Goal: Information Seeking & Learning: Check status

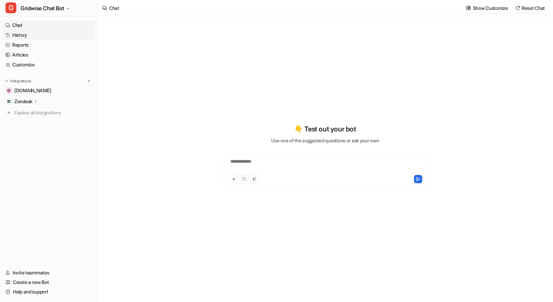
click at [32, 36] on link "History" at bounding box center [49, 35] width 92 height 10
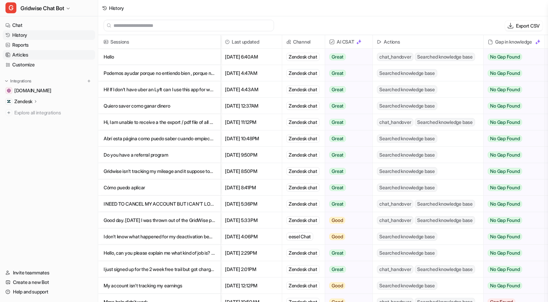
click at [19, 55] on link "Articles" at bounding box center [49, 55] width 92 height 10
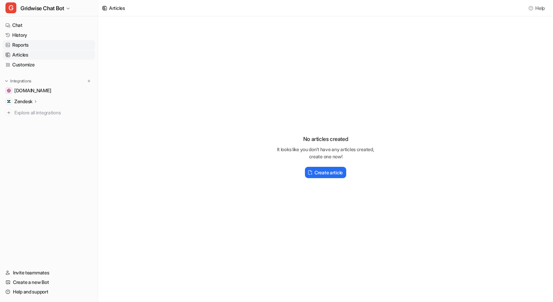
click at [23, 48] on link "Reports" at bounding box center [49, 45] width 92 height 10
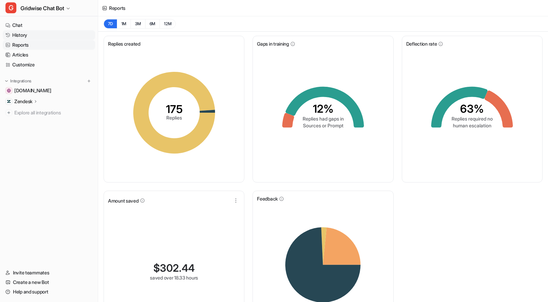
click at [26, 36] on link "History" at bounding box center [49, 35] width 92 height 10
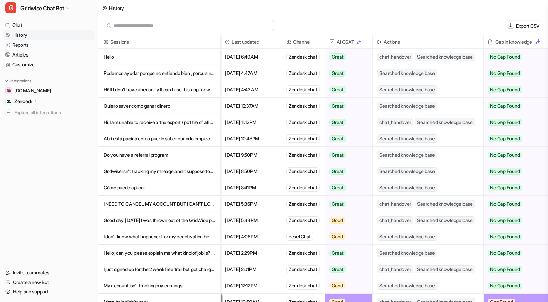
click at [410, 15] on div "History" at bounding box center [323, 8] width 450 height 16
click at [18, 27] on link "Chat" at bounding box center [49, 25] width 92 height 10
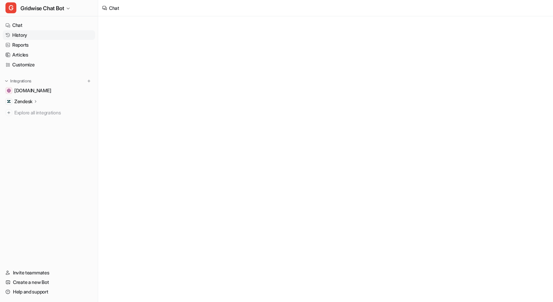
click at [25, 37] on link "History" at bounding box center [49, 35] width 92 height 10
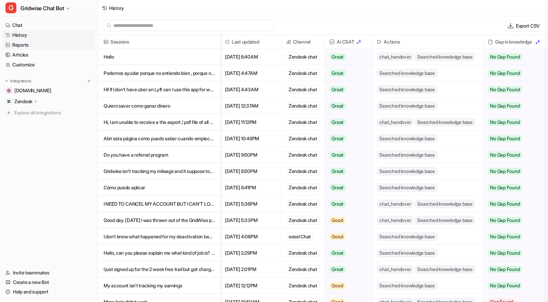
click at [28, 48] on link "Reports" at bounding box center [49, 45] width 92 height 10
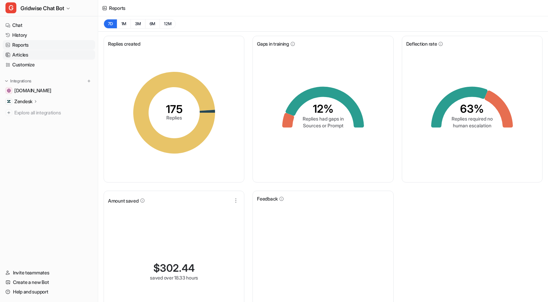
click at [30, 56] on link "Articles" at bounding box center [49, 55] width 92 height 10
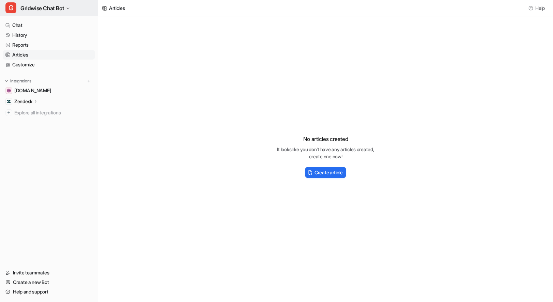
click at [58, 15] on button "G Gridwise Chat Bot" at bounding box center [49, 8] width 98 height 16
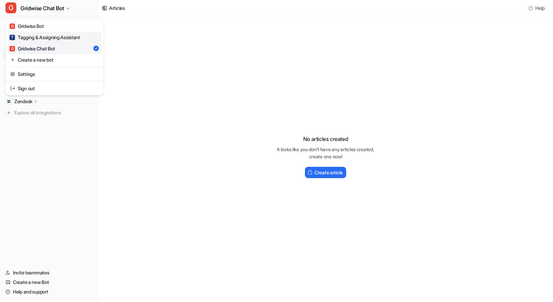
click at [57, 35] on div "T Tagging & Assigning Assistant" at bounding box center [45, 37] width 71 height 7
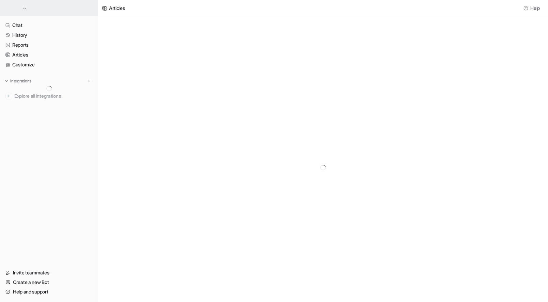
click at [48, 7] on button "button" at bounding box center [49, 8] width 98 height 16
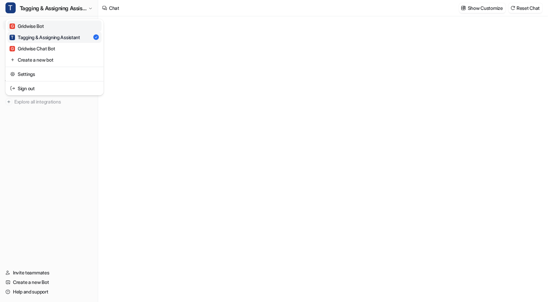
click at [50, 24] on link "G Gridwise Bot" at bounding box center [55, 25] width 94 height 11
type textarea "**********"
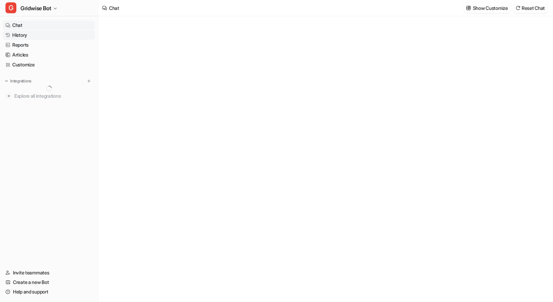
click at [24, 33] on link "History" at bounding box center [49, 35] width 92 height 10
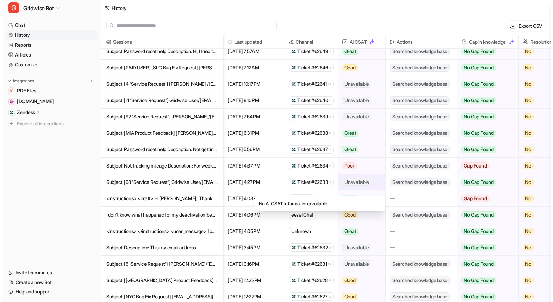
scroll to position [13, 0]
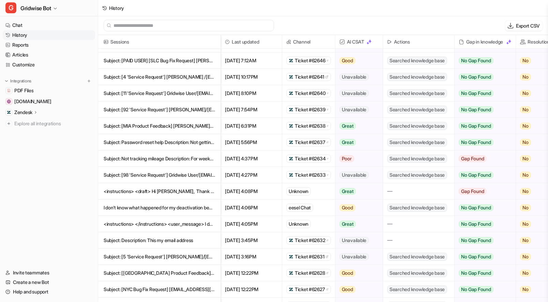
click at [183, 155] on p "Subject: Not tracking mileage Description: For weeks now, the app logs my shift" at bounding box center [159, 159] width 111 height 16
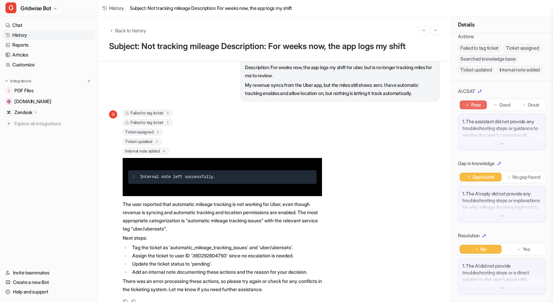
scroll to position [17, 0]
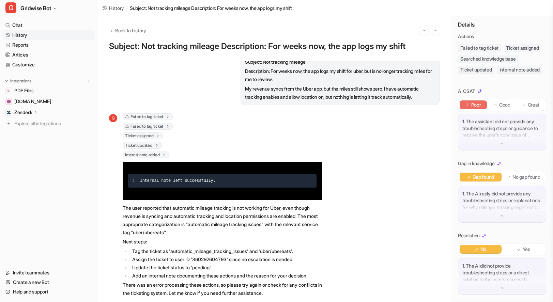
click at [504, 151] on div "1. The assistant did not provide any troubleshooting steps or guidance to resol…" at bounding box center [502, 132] width 88 height 37
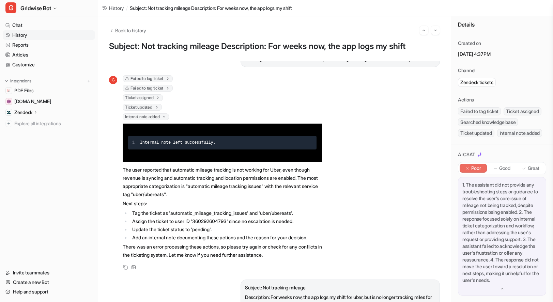
scroll to position [55, 0]
click at [528, 172] on p "Great" at bounding box center [534, 168] width 12 height 7
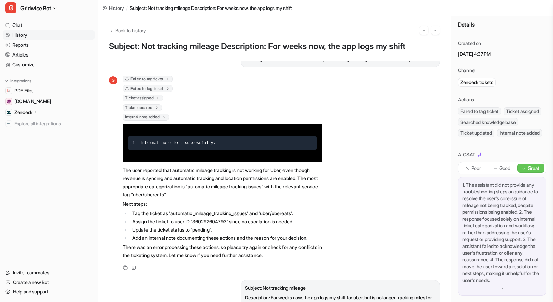
click at [270, 201] on p "Next steps:" at bounding box center [222, 204] width 199 height 8
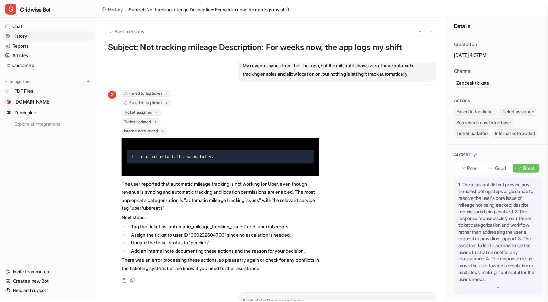
scroll to position [0, 0]
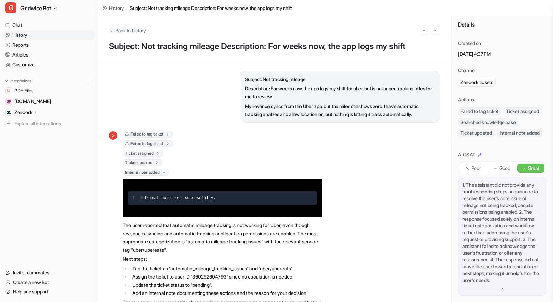
click at [122, 31] on span "Back to history" at bounding box center [130, 30] width 31 height 7
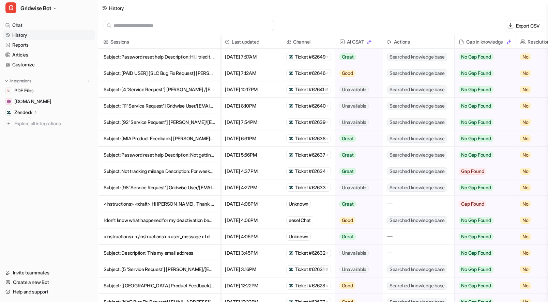
click at [155, 234] on p "<instructions> </instructions> <user_message> I don't know what happened for my" at bounding box center [159, 237] width 111 height 16
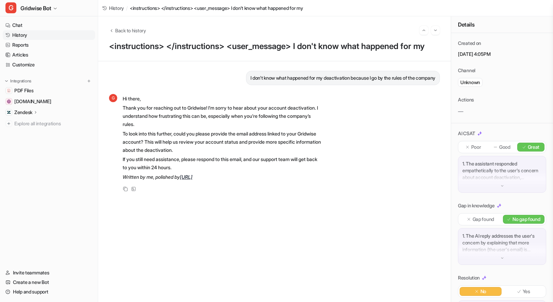
click at [533, 147] on p "Great" at bounding box center [534, 147] width 12 height 7
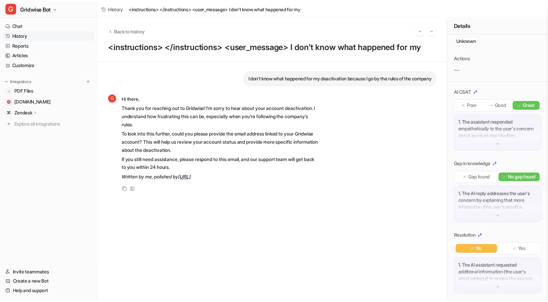
scroll to position [49, 0]
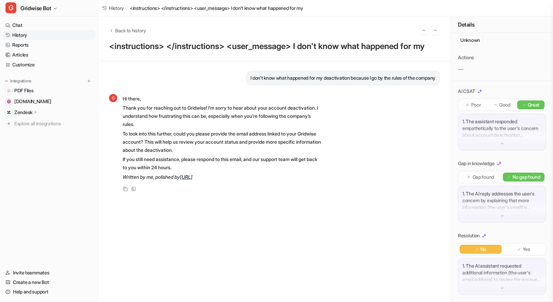
click at [531, 255] on div "No Yes" at bounding box center [502, 249] width 88 height 12
click at [528, 249] on div "Yes" at bounding box center [524, 249] width 42 height 9
drag, startPoint x: 245, startPoint y: 180, endPoint x: 239, endPoint y: 177, distance: 6.6
click at [245, 172] on p "If you still need assistance, please respond to this email, and our support tea…" at bounding box center [222, 163] width 199 height 16
click at [134, 33] on span "Back to history" at bounding box center [130, 30] width 31 height 7
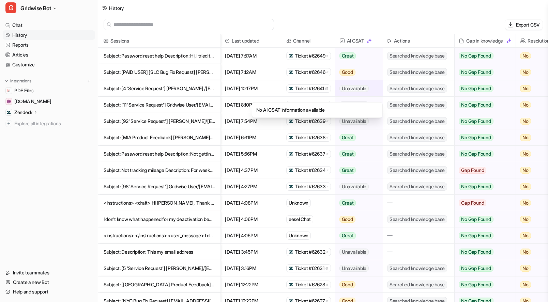
click at [349, 90] on span "Unavailable" at bounding box center [354, 88] width 29 height 7
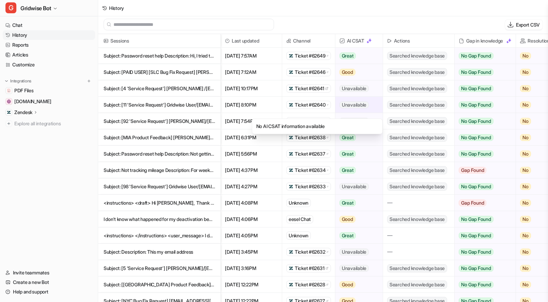
click at [361, 108] on span "Unavailable" at bounding box center [354, 105] width 29 height 7
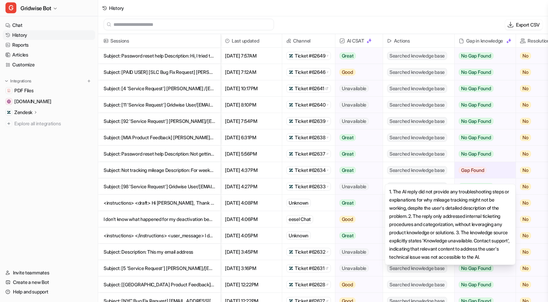
click at [497, 170] on div "Gap Found" at bounding box center [483, 170] width 56 height 16
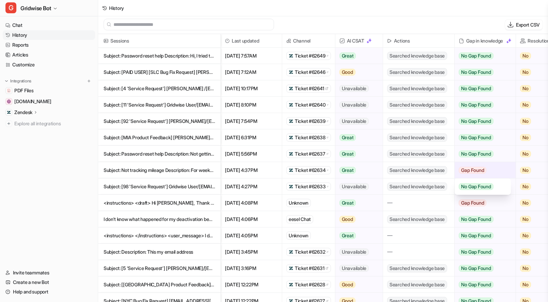
click at [497, 170] on div "Gap Found" at bounding box center [483, 170] width 56 height 16
click at [450, 17] on div "Export CSV" at bounding box center [323, 24] width 450 height 19
